Goal: Check status

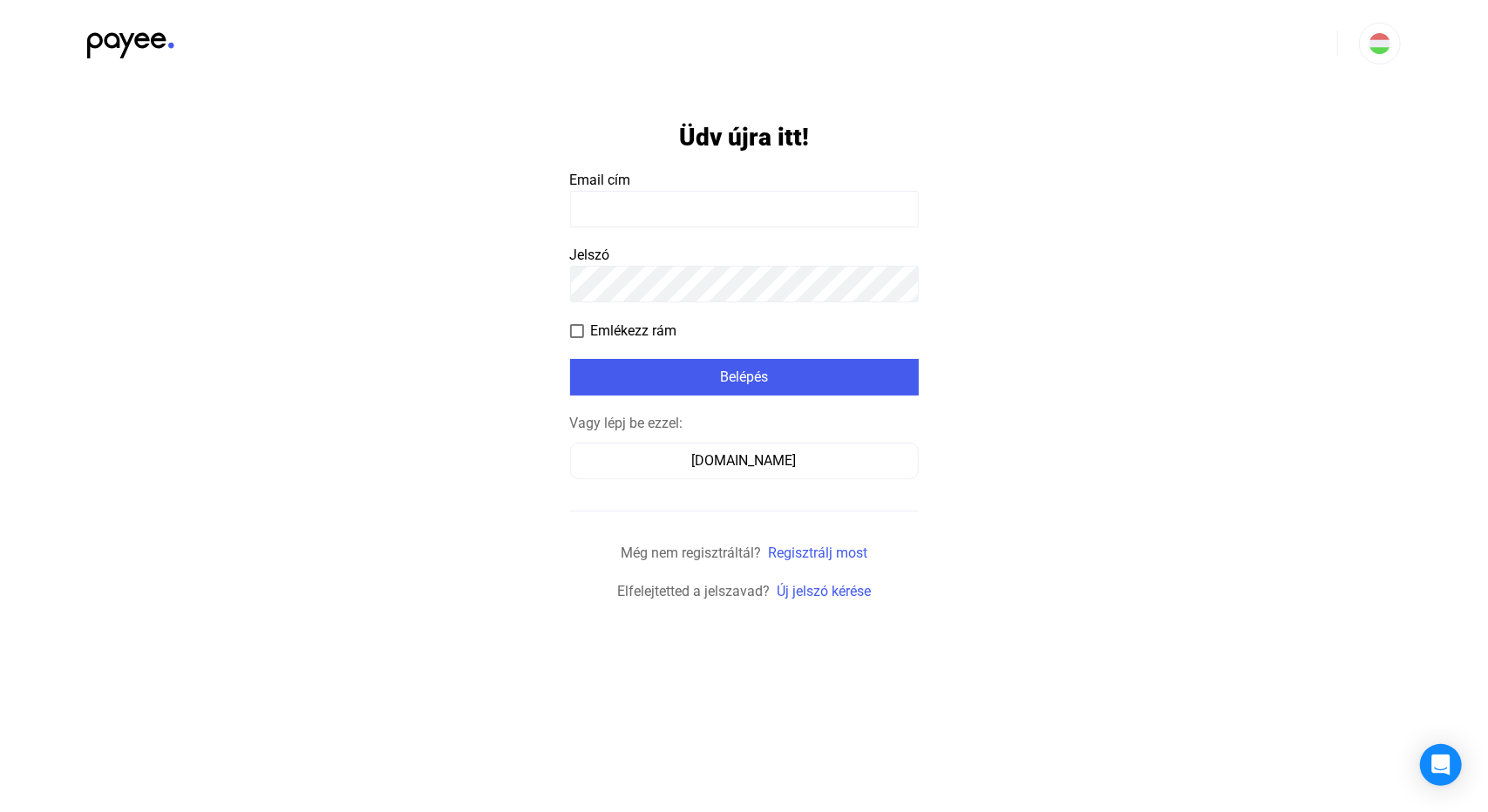
click at [654, 193] on input at bounding box center [744, 209] width 349 height 37
click at [661, 202] on input at bounding box center [744, 209] width 349 height 37
click at [769, 458] on div "Számlázz.hu" at bounding box center [744, 461] width 337 height 21
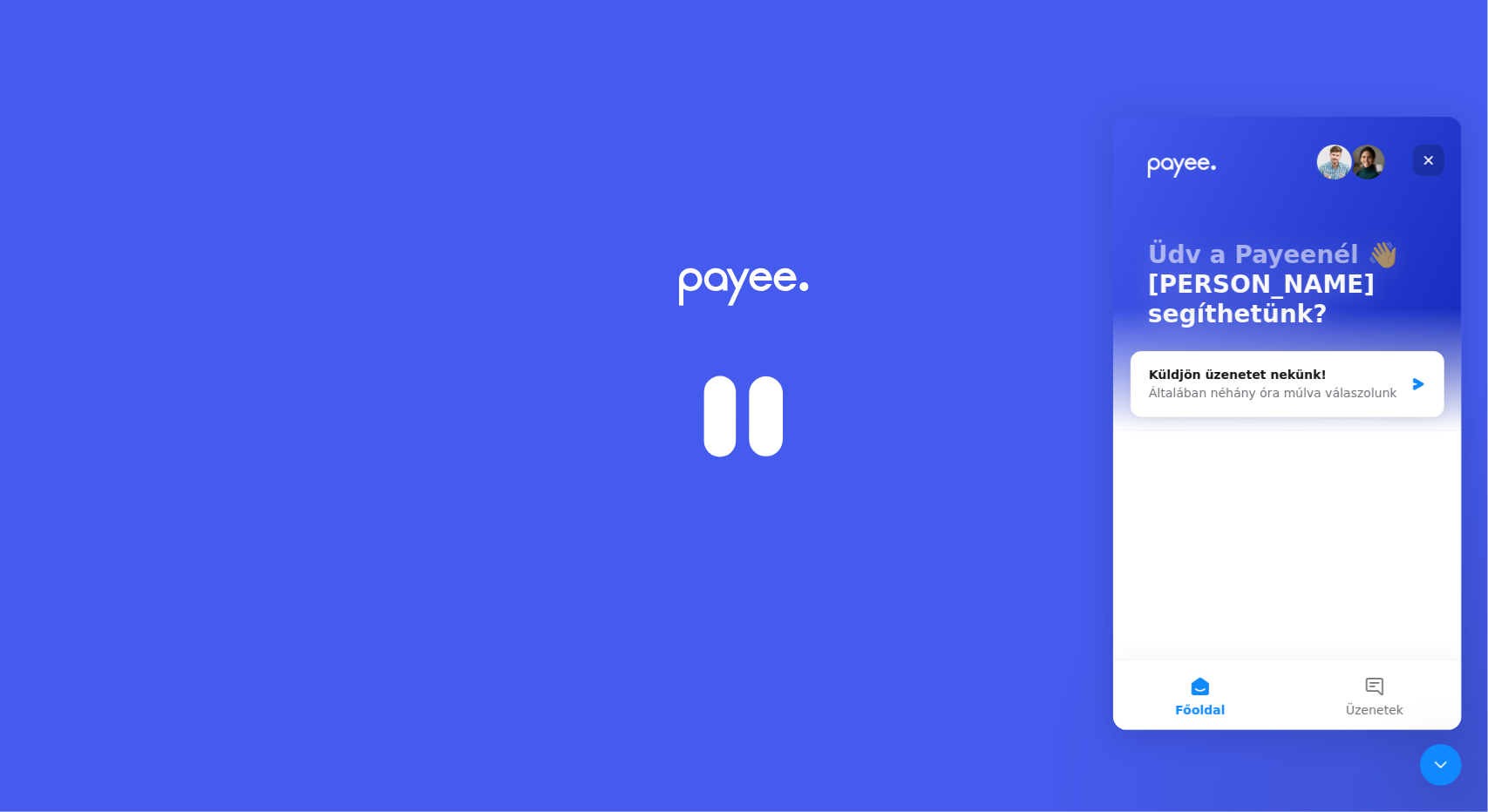
click at [1427, 155] on icon "Bezárás" at bounding box center [1427, 159] width 14 height 14
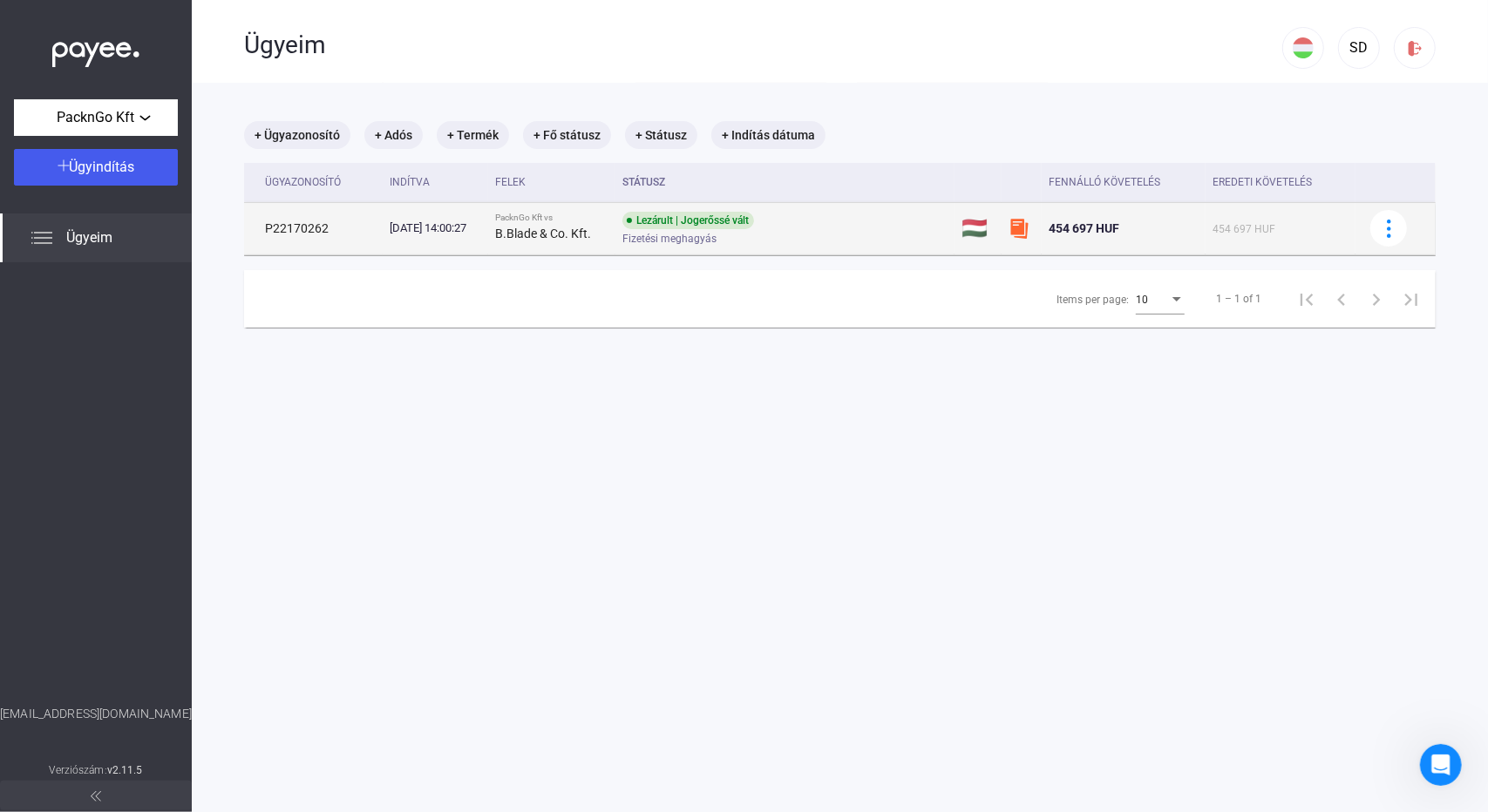
click at [699, 242] on span "Fizetési meghagyás" at bounding box center [669, 239] width 94 height 21
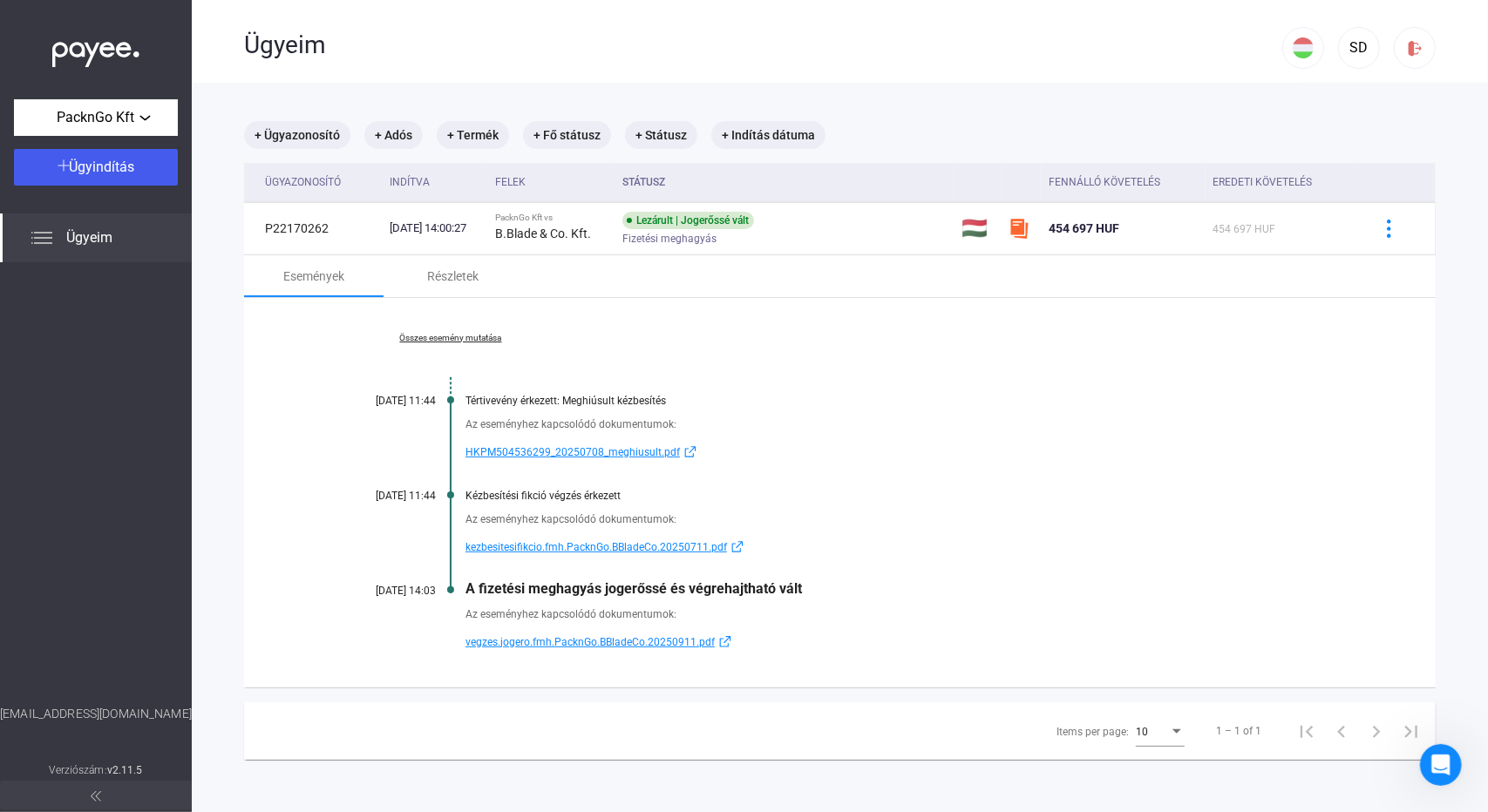
click at [610, 642] on span "vegzes.jogero.fmh.PacknGo.BBladeCo.20250911.pdf" at bounding box center [590, 642] width 249 height 21
click at [94, 52] on img at bounding box center [96, 50] width 87 height 36
